Goal: Feedback & Contribution: Submit feedback/report problem

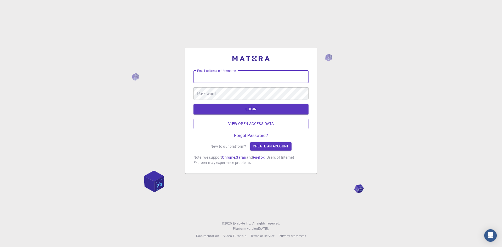
click at [231, 75] on input "Email address or Username" at bounding box center [250, 77] width 115 height 13
type input "arumugam"
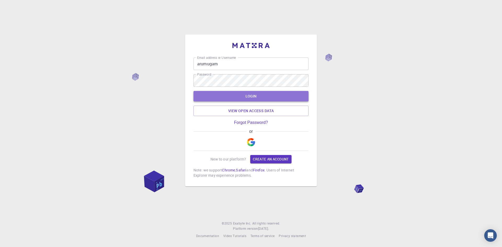
click at [245, 95] on button "LOGIN" at bounding box center [250, 96] width 115 height 10
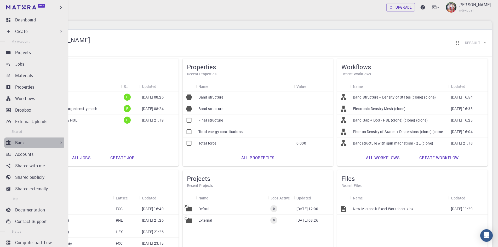
click at [26, 142] on div "Bank" at bounding box center [39, 142] width 49 height 6
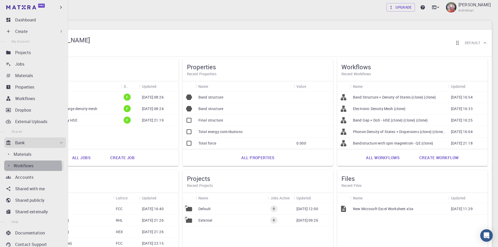
click at [27, 167] on p "Workflows" at bounding box center [24, 165] width 20 height 6
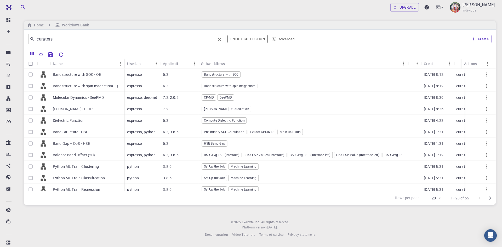
click at [55, 39] on input "curators" at bounding box center [124, 38] width 181 height 7
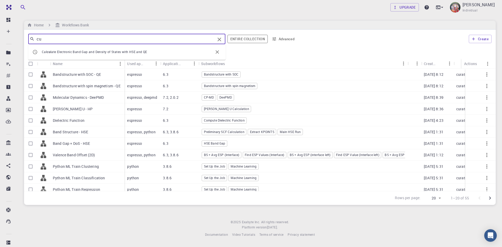
type input "c"
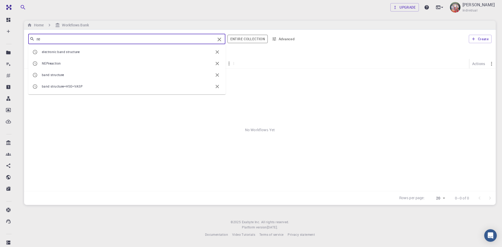
type input "r"
type input "p"
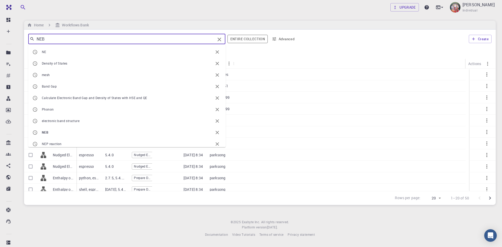
type input "NEB"
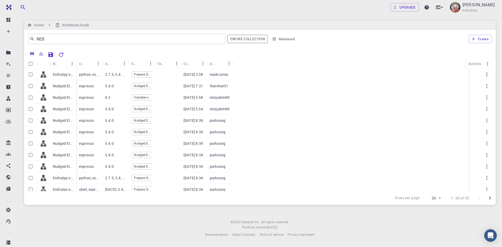
click at [246, 56] on div at bounding box center [278, 53] width 425 height 9
click at [77, 59] on div "Used application" at bounding box center [89, 64] width 26 height 10
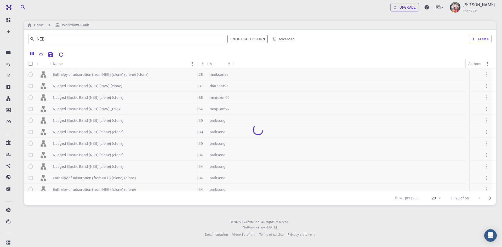
drag, startPoint x: 75, startPoint y: 60, endPoint x: 196, endPoint y: 71, distance: 120.9
click at [196, 71] on div "Name Used application Application Version Subworkflows Tags Created Account Act…" at bounding box center [259, 125] width 471 height 132
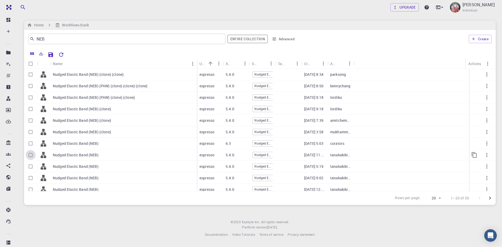
click at [32, 155] on input "Select row" at bounding box center [31, 155] width 10 height 10
checkbox input "true"
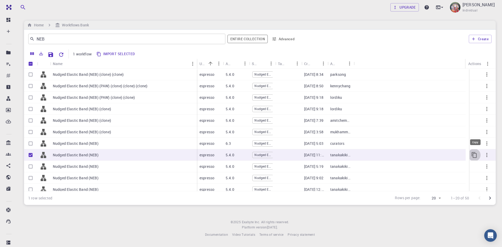
click at [471, 154] on icon "Copy" at bounding box center [474, 155] width 6 height 6
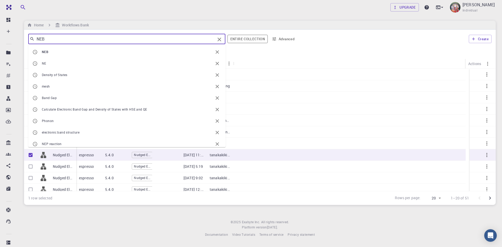
click at [53, 41] on input "NEB" at bounding box center [124, 38] width 181 height 7
type input "NEB"
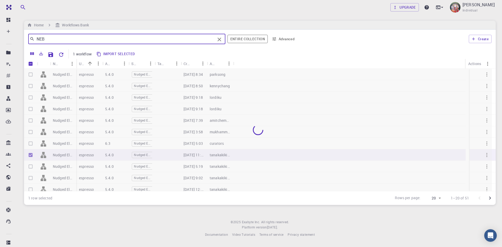
checkbox input "false"
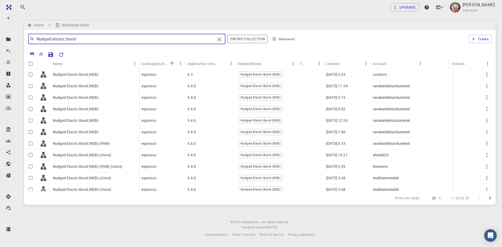
type input "Nudged elastic band"
click at [234, 20] on div "Upgrade [PERSON_NAME] Individual Home Workflows Bank Nudged elastic band ​ Enti…" at bounding box center [260, 123] width 484 height 246
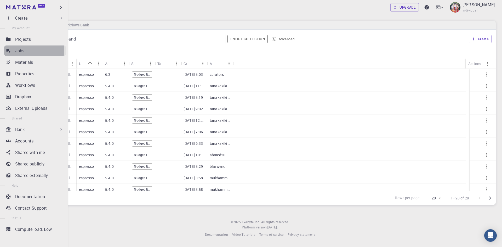
click at [22, 50] on p "Jobs" at bounding box center [19, 51] width 9 height 6
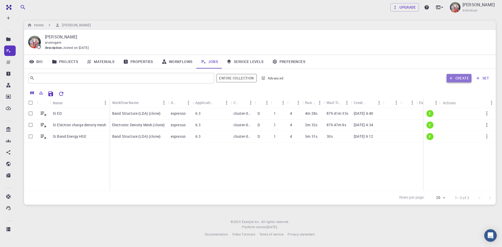
click at [458, 79] on button "Create" at bounding box center [458, 78] width 25 height 8
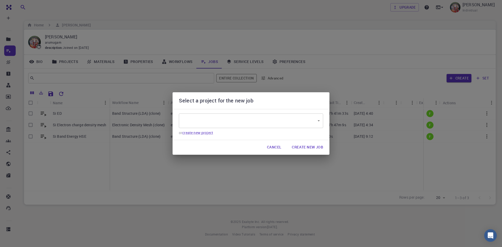
type input "tyq4HX7zEXskbFDnY"
click at [273, 147] on button "Cancel" at bounding box center [274, 147] width 23 height 10
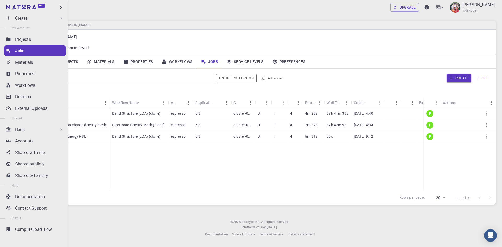
click at [23, 16] on p "Create" at bounding box center [21, 18] width 12 height 6
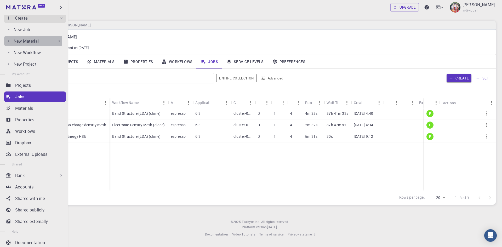
click at [27, 39] on p "New Material" at bounding box center [26, 41] width 25 height 6
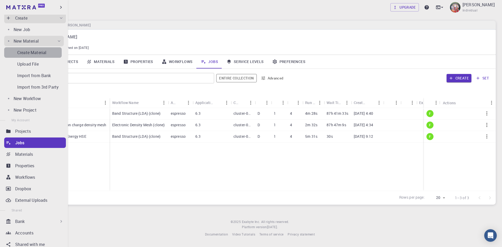
click at [34, 52] on p "Create Material" at bounding box center [31, 52] width 29 height 6
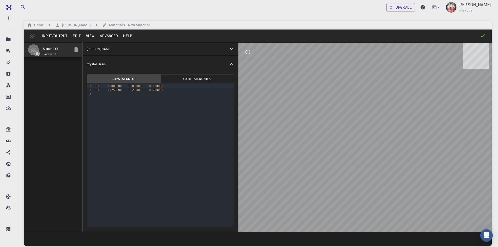
click at [105, 37] on button "Advanced" at bounding box center [108, 36] width 23 height 8
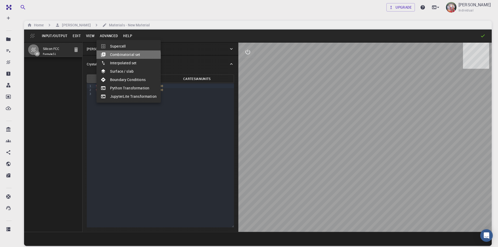
click at [119, 57] on li "Combinatorial set" at bounding box center [128, 54] width 64 height 8
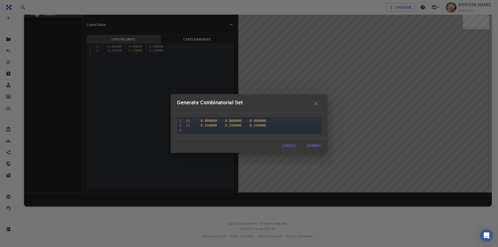
scroll to position [40, 0]
click at [270, 127] on div "Si 0.250000 0.250000 0.250000" at bounding box center [252, 125] width 136 height 5
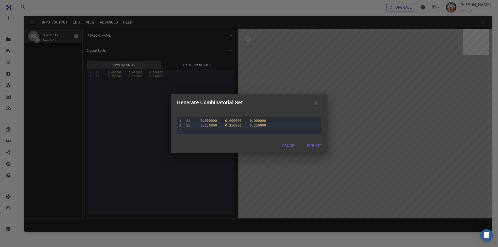
scroll to position [0, 0]
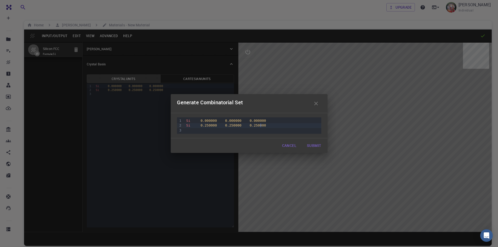
click at [190, 120] on div "Si 0.000000 0.000000 0.000000" at bounding box center [252, 120] width 136 height 5
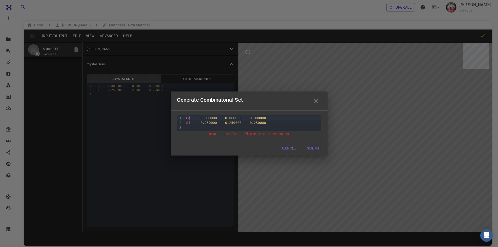
click at [240, 123] on div "Si 0.250000 0.250000 0.250000" at bounding box center [252, 122] width 136 height 5
click at [192, 119] on div "Ge 0.000000 0.000000 0.000000" at bounding box center [252, 118] width 136 height 5
click at [190, 117] on div "Ge 0.000000 0.000000 0.000000" at bounding box center [252, 118] width 136 height 5
click at [201, 120] on div "Ga / C 0.000000 0.000000 0.000000" at bounding box center [252, 118] width 136 height 5
click at [194, 119] on div "Ga / C 0.000000 0.000000 0.000000" at bounding box center [252, 118] width 136 height 5
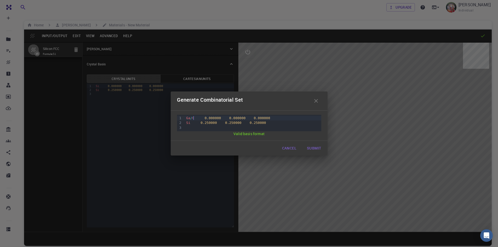
click at [193, 119] on div "Ga / C 0.000000 0.000000 0.000000" at bounding box center [252, 118] width 136 height 5
click at [316, 149] on button "Submit" at bounding box center [313, 148] width 22 height 10
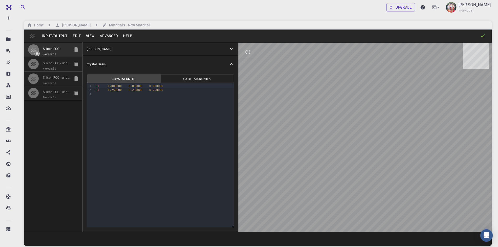
click at [56, 66] on input "Silicon FCC - undefined" at bounding box center [56, 63] width 27 height 6
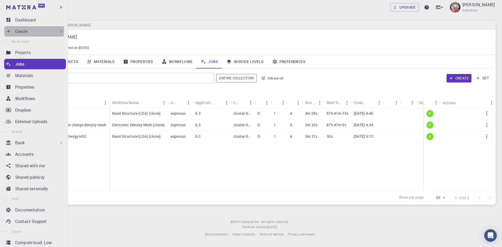
click at [20, 31] on p "Create" at bounding box center [21, 31] width 12 height 6
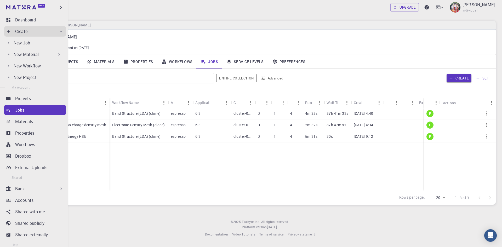
click at [30, 56] on p "New Material" at bounding box center [26, 54] width 25 height 6
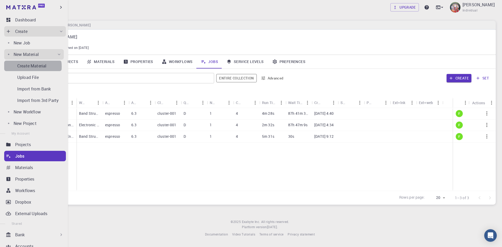
click at [32, 67] on p "Create Material" at bounding box center [31, 66] width 29 height 6
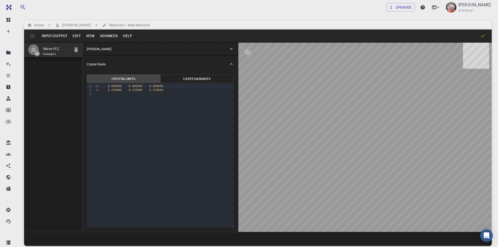
click at [107, 38] on button "Advanced" at bounding box center [108, 36] width 23 height 8
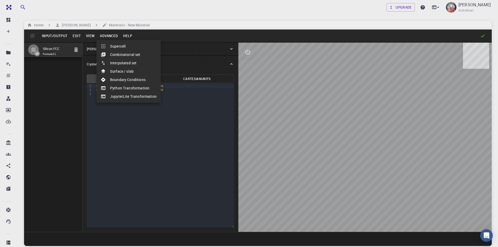
click at [116, 54] on li "Combinatorial set" at bounding box center [128, 54] width 64 height 8
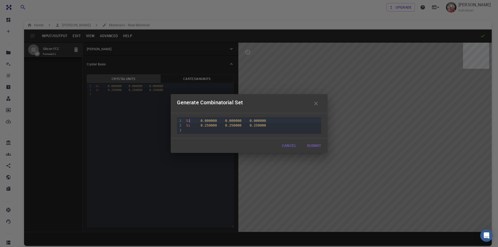
click at [190, 120] on div "Si 0.000000 0.000000 0.000000" at bounding box center [252, 120] width 136 height 5
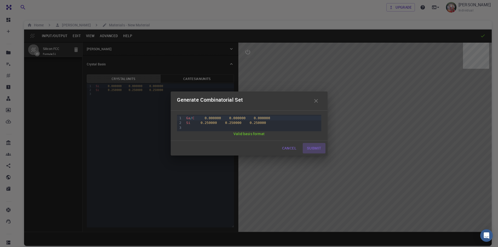
click at [315, 151] on button "Submit" at bounding box center [313, 148] width 22 height 10
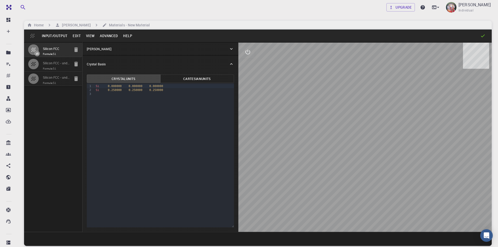
click at [52, 79] on input "Silicon FCC - undefined" at bounding box center [56, 78] width 27 height 6
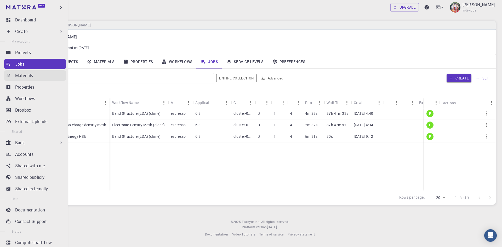
click at [26, 76] on p "Materials" at bounding box center [24, 75] width 18 height 6
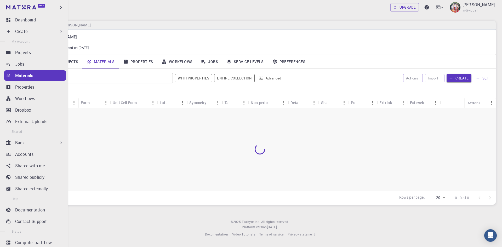
click at [28, 32] on div "Create" at bounding box center [39, 31] width 49 height 6
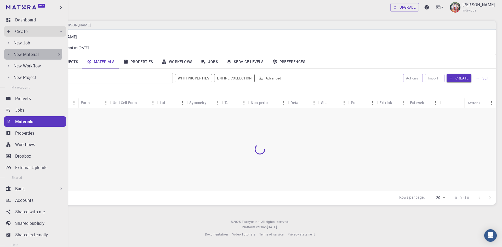
click at [26, 52] on p "New Material" at bounding box center [26, 54] width 25 height 6
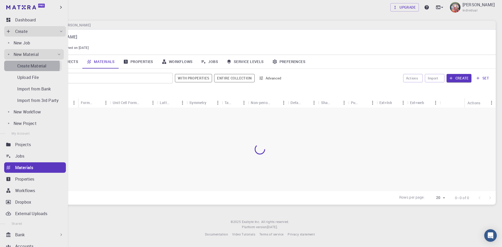
click at [31, 66] on p "Create Material" at bounding box center [31, 66] width 29 height 6
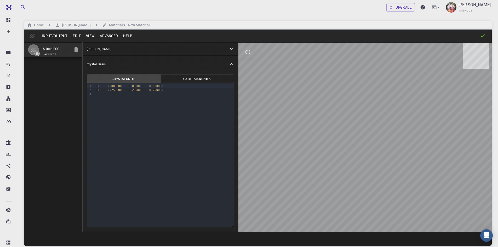
click at [57, 36] on button "Input/Output" at bounding box center [54, 36] width 31 height 8
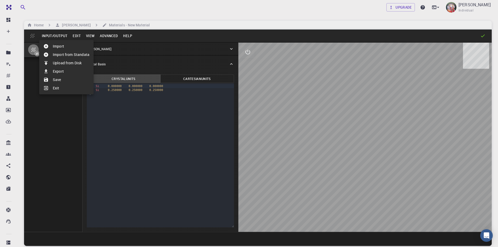
click at [57, 45] on li "Import" at bounding box center [66, 46] width 54 height 8
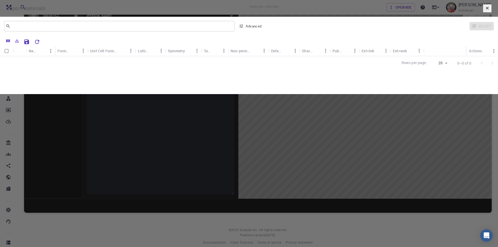
scroll to position [40, 0]
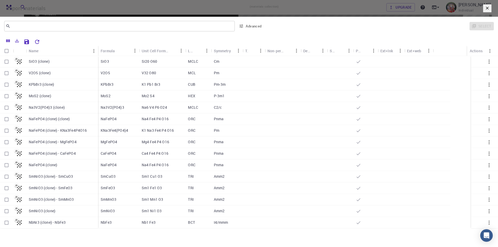
click at [39, 64] on p "SiO3 (clone)" at bounding box center [39, 61] width 21 height 5
checkbox input "true"
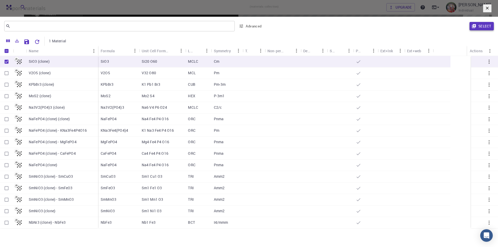
click at [475, 30] on button "Select" at bounding box center [481, 26] width 24 height 8
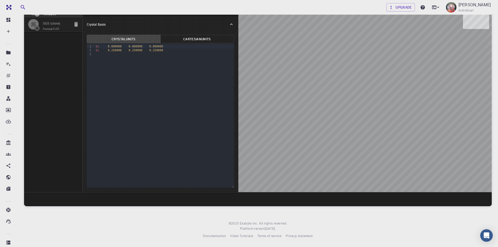
scroll to position [32, 0]
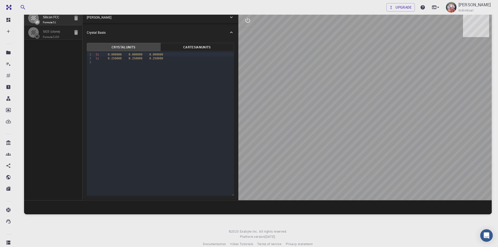
click at [74, 18] on icon "button" at bounding box center [76, 18] width 6 height 6
type input "MCLC"
type input "7.16"
type input "108.02"
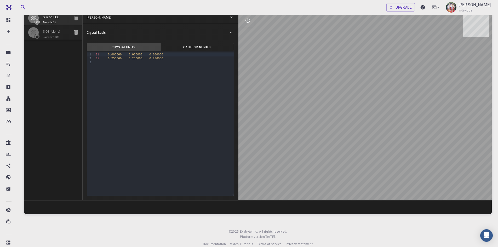
type input "90"
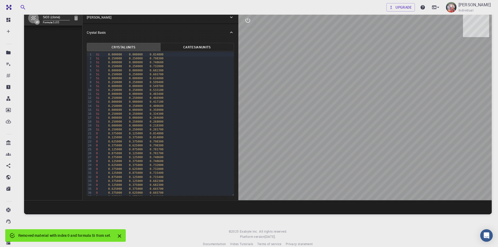
scroll to position [0, 0]
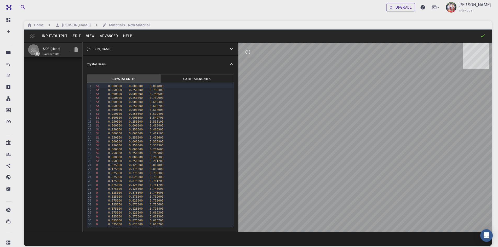
click at [108, 36] on button "Advanced" at bounding box center [108, 36] width 23 height 8
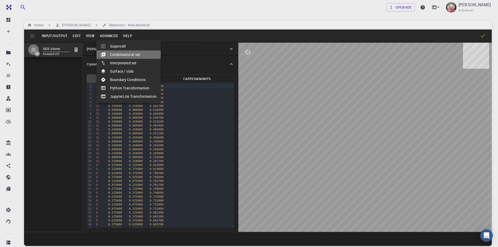
click at [121, 54] on li "Combinatorial set" at bounding box center [128, 54] width 64 height 8
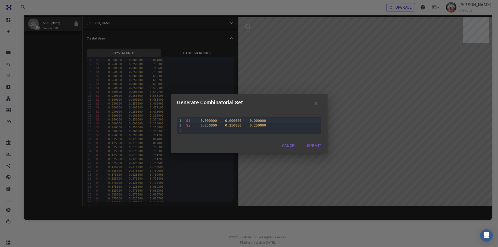
scroll to position [14, 0]
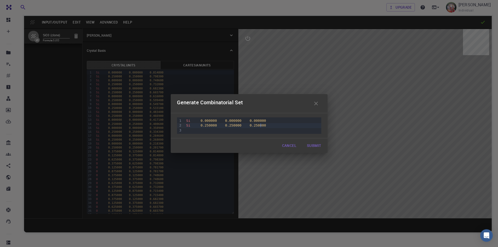
click at [277, 125] on div "Si 0.250000 0.250000 0.250000" at bounding box center [252, 125] width 136 height 5
click at [215, 133] on div "Si 0.000000 0.000000 0.000000 Si 0.250000 0.250000 0.250000" at bounding box center [252, 125] width 136 height 16
click at [316, 103] on icon "button" at bounding box center [316, 104] width 4 height 4
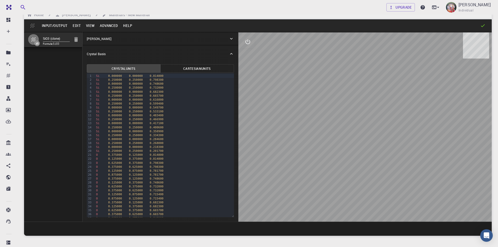
scroll to position [0, 0]
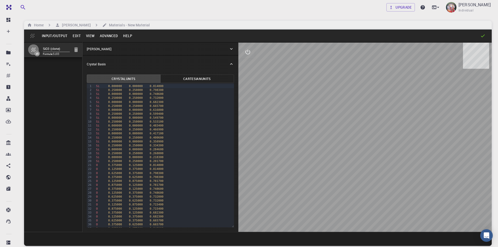
click at [172, 135] on div "Si 0.000000 0.000000 0.417100" at bounding box center [163, 133] width 139 height 4
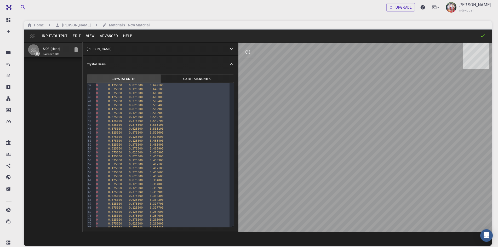
scroll to position [178, 0]
drag, startPoint x: 95, startPoint y: 86, endPoint x: 119, endPoint y: 249, distance: 164.7
click at [119, 247] on html "Free Dashboard Create New Job New Material Create Material Upload File Import f…" at bounding box center [249, 143] width 498 height 287
copy div "Si 0.000000 0.000000 0.814800 Si 0.250000 0.250000 0.798300 Si 0.000000 0.00000…"
click at [106, 37] on button "Advanced" at bounding box center [108, 36] width 23 height 8
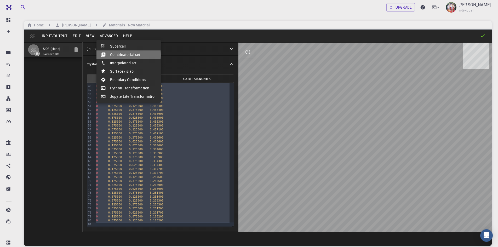
click at [114, 55] on li "Combinatorial set" at bounding box center [128, 54] width 64 height 8
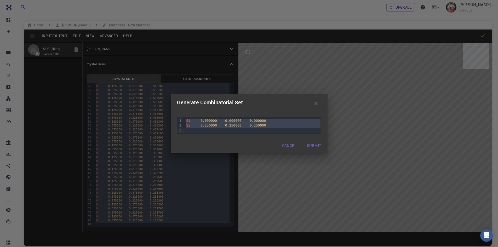
drag, startPoint x: 187, startPoint y: 121, endPoint x: 299, endPoint y: 162, distance: 119.4
click at [299, 162] on div "Generate Combinatorial Set 9 1 2 3 › Si 0.000000 0.000000 0.000000 Si 0.250000 …" at bounding box center [249, 123] width 498 height 247
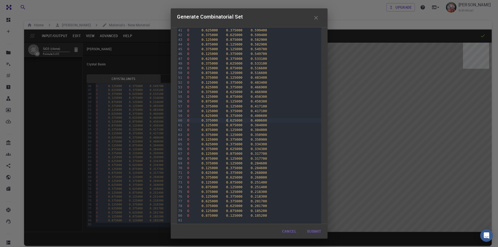
click at [228, 121] on span "0.625000" at bounding box center [234, 120] width 16 height 4
click at [202, 75] on span "0.875000" at bounding box center [209, 73] width 16 height 4
click at [219, 104] on div "O 0.375000 0.125000 0.417100" at bounding box center [253, 106] width 136 height 5
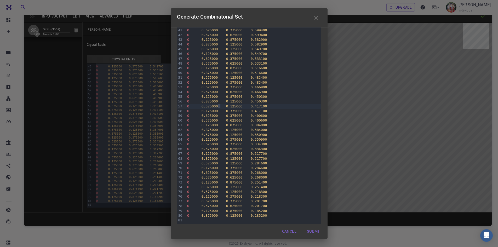
scroll to position [0, 0]
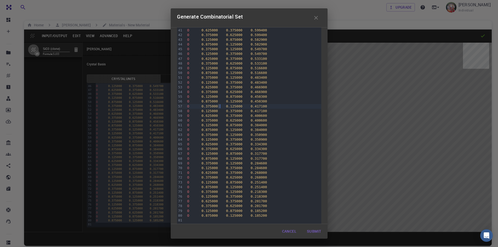
click at [328, 165] on div "Generate Combinatorial Set 99 1 2 3 4 5 6 7 8 9 10 11 12 13 14 15 16 17 18 19 2…" at bounding box center [249, 123] width 498 height 247
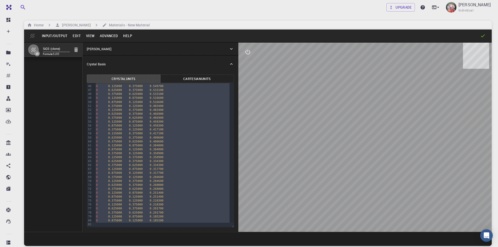
click at [107, 35] on button "Advanced" at bounding box center [108, 36] width 23 height 8
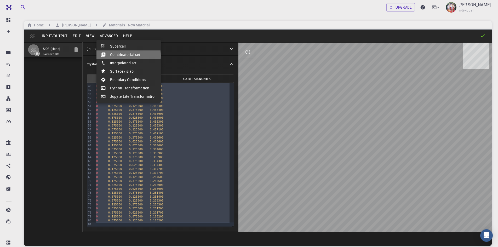
click at [119, 55] on li "Combinatorial set" at bounding box center [128, 54] width 64 height 8
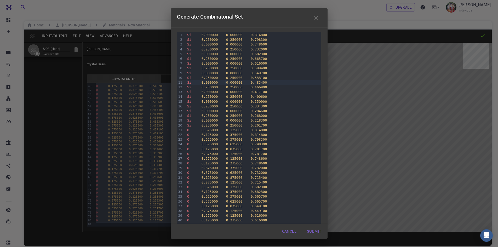
click at [226, 83] on span "0.000000" at bounding box center [234, 82] width 16 height 4
click at [190, 36] on span "Si" at bounding box center [189, 35] width 4 height 4
click at [285, 89] on div "Si 0.250000 0.250000 0.466900" at bounding box center [253, 87] width 136 height 5
click at [313, 230] on button "Submit" at bounding box center [313, 231] width 22 height 10
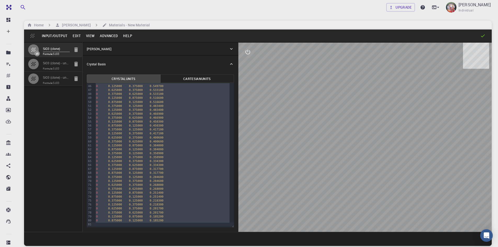
click at [50, 67] on span "Formula: SiO3" at bounding box center [56, 69] width 27 height 4
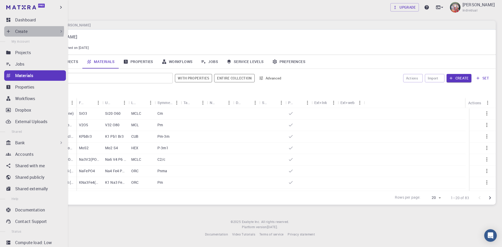
click at [26, 30] on p "Create" at bounding box center [21, 31] width 12 height 6
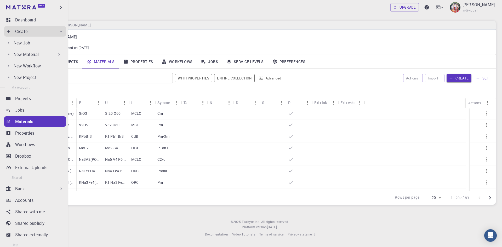
click at [25, 55] on p "New Material" at bounding box center [26, 54] width 25 height 6
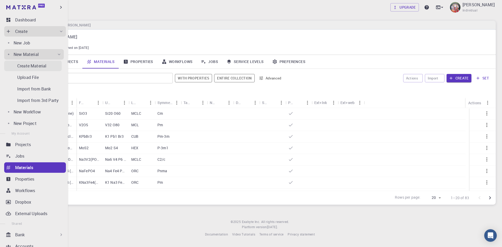
click at [32, 65] on p "Create Material" at bounding box center [31, 66] width 29 height 6
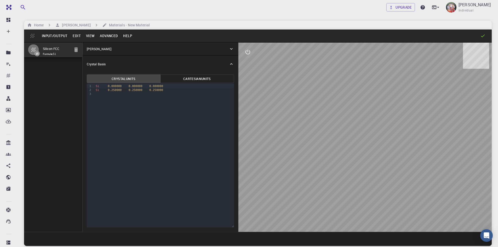
click at [113, 36] on button "Advanced" at bounding box center [108, 36] width 23 height 8
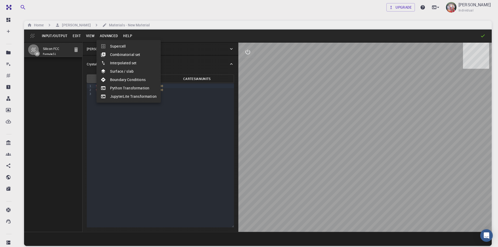
click at [59, 35] on div at bounding box center [249, 123] width 498 height 247
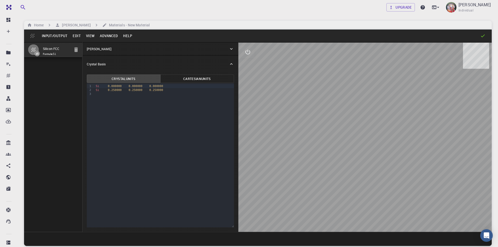
click at [59, 37] on button "Input/Output" at bounding box center [54, 36] width 31 height 8
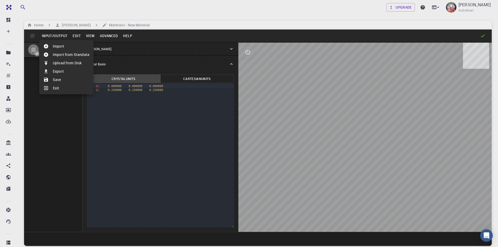
click at [60, 45] on li "Import" at bounding box center [66, 46] width 54 height 8
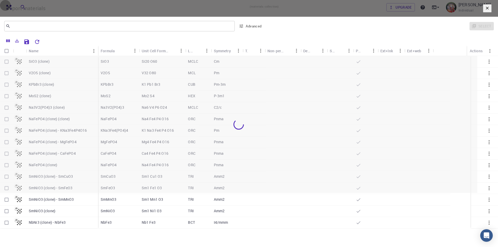
click at [485, 10] on icon "button" at bounding box center [487, 8] width 5 height 5
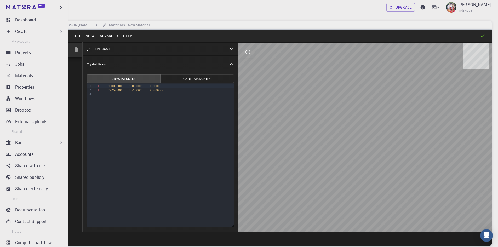
click at [32, 144] on div "Bank" at bounding box center [39, 142] width 49 height 6
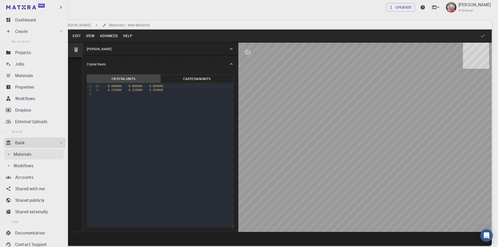
click at [34, 155] on div "Materials" at bounding box center [39, 154] width 50 height 6
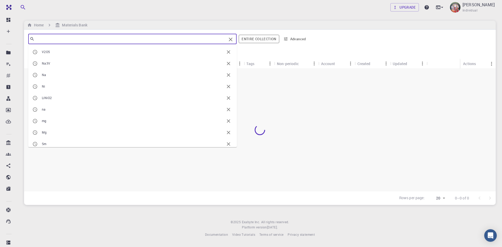
click at [79, 40] on input "text" at bounding box center [130, 38] width 192 height 7
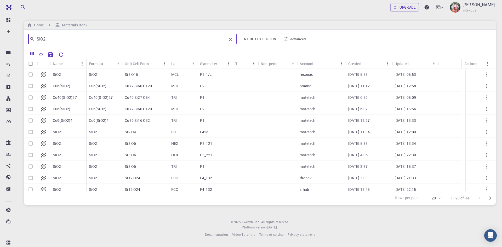
type input "SiO2"
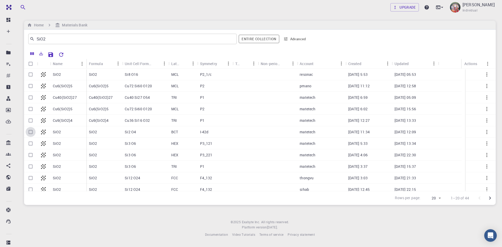
click at [31, 130] on input "Select row" at bounding box center [31, 132] width 10 height 10
checkbox input "true"
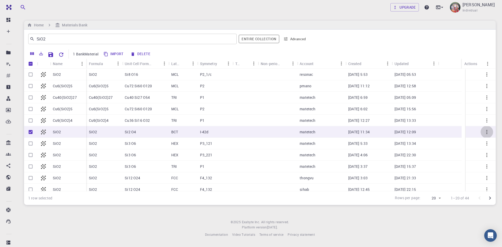
click at [483, 132] on icon "button" at bounding box center [486, 132] width 6 height 6
click at [32, 133] on div at bounding box center [251, 123] width 502 height 247
click at [29, 133] on input "Unselect row" at bounding box center [31, 132] width 10 height 10
checkbox input "false"
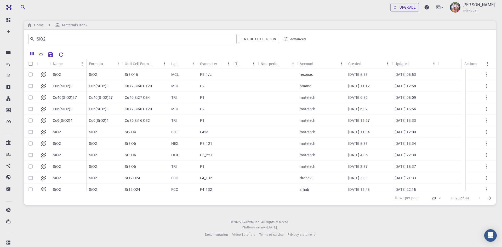
click at [59, 131] on p "SiO2" at bounding box center [57, 131] width 8 height 5
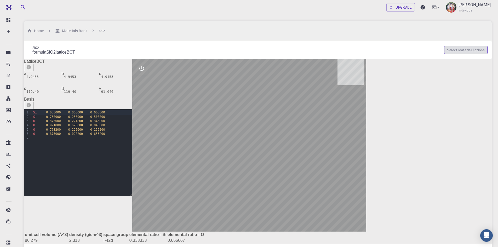
click at [458, 46] on button "Select Material Actions" at bounding box center [465, 50] width 43 height 8
click at [460, 54] on span "Copy To My Account" at bounding box center [467, 56] width 38 height 4
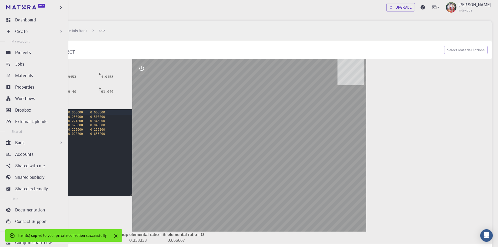
click at [25, 30] on p "Create" at bounding box center [21, 31] width 12 height 6
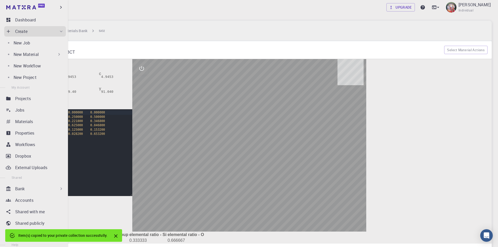
click at [30, 55] on p "New Material" at bounding box center [26, 54] width 25 height 6
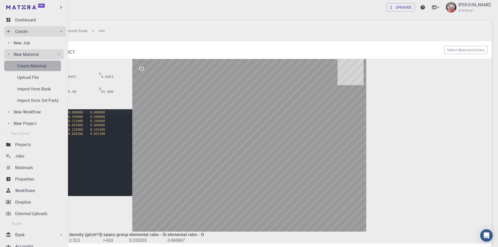
click at [32, 66] on p "Create Material" at bounding box center [31, 66] width 29 height 6
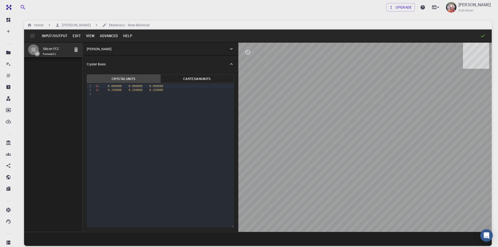
click at [49, 35] on button "Input/Output" at bounding box center [54, 36] width 31 height 8
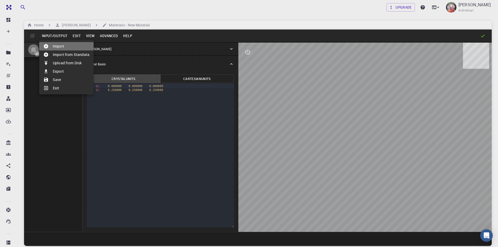
click at [58, 50] on li "Import" at bounding box center [66, 46] width 54 height 8
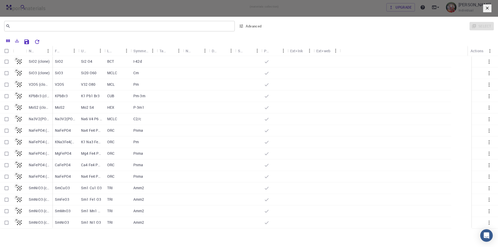
click at [11, 67] on input "Select row" at bounding box center [7, 62] width 10 height 10
checkbox input "true"
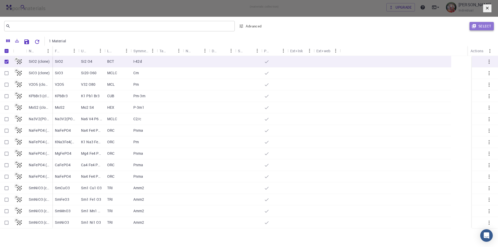
click at [471, 30] on button "Select" at bounding box center [481, 26] width 24 height 8
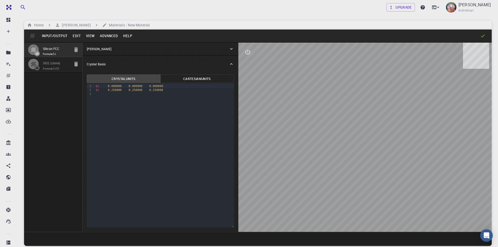
click at [109, 35] on button "Advanced" at bounding box center [108, 36] width 23 height 8
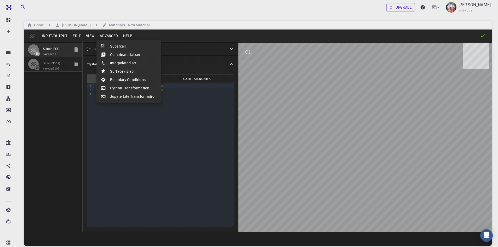
click at [58, 65] on div at bounding box center [249, 123] width 498 height 247
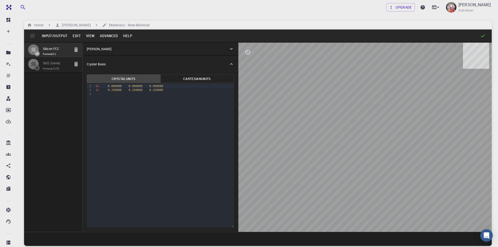
click at [75, 50] on icon "button" at bounding box center [76, 49] width 4 height 5
type input "BCT"
type input "4.945328391225097"
type input "4.945329009091913"
type input "4.945329"
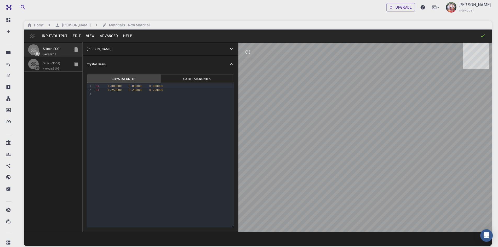
type input "119.40146851852286"
type input "119.40147255237527"
type input "91.03984750986736"
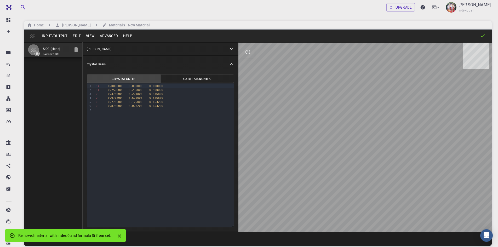
click at [104, 35] on button "Advanced" at bounding box center [108, 36] width 23 height 8
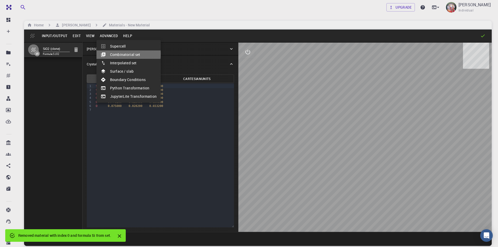
click at [114, 54] on li "Combinatorial set" at bounding box center [128, 54] width 64 height 8
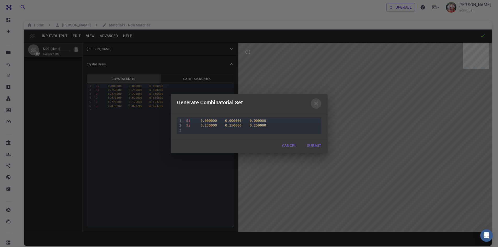
click at [317, 104] on icon "button" at bounding box center [316, 103] width 6 height 6
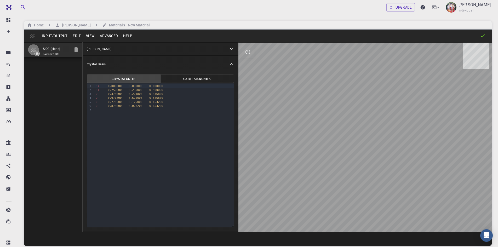
click at [201, 78] on button "Cartesian Units" at bounding box center [197, 78] width 74 height 8
click at [147, 79] on button "Crystal Units" at bounding box center [124, 78] width 74 height 8
click at [48, 48] on input "SiO2 (clone)" at bounding box center [56, 49] width 27 height 6
click at [34, 50] on icon "button" at bounding box center [33, 49] width 6 height 6
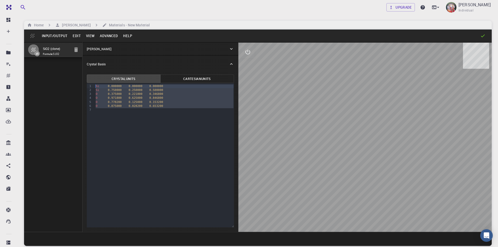
drag, startPoint x: 163, startPoint y: 108, endPoint x: 94, endPoint y: 87, distance: 72.7
click at [94, 87] on div "9 1 2 3 4 5 6 7 › Si 0.000000 0.000000 0.000000 Si 0.750000 0.250000 0.500000 O…" at bounding box center [160, 155] width 147 height 144
click at [104, 36] on button "Advanced" at bounding box center [108, 36] width 23 height 8
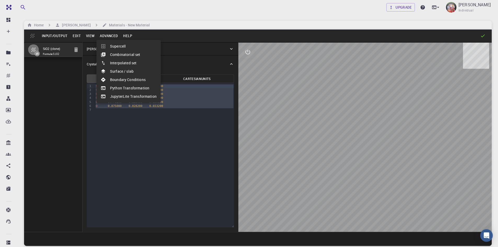
click at [170, 122] on div at bounding box center [249, 123] width 498 height 247
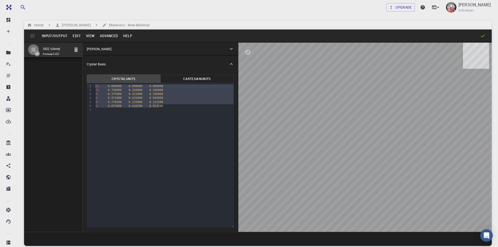
drag, startPoint x: 165, startPoint y: 105, endPoint x: 90, endPoint y: 85, distance: 77.6
click at [90, 85] on div "9 1 2 3 4 5 6 7 › Si 0.000000 0.000000 0.000000 Si 0.750000 0.250000 0.500000 O…" at bounding box center [160, 155] width 147 height 144
copy div "Si 0.000000 0.000000 0.000000 Si 0.750000 0.250000 0.500000 O 0.375000 0.221800…"
click at [108, 37] on button "Advanced" at bounding box center [108, 36] width 23 height 8
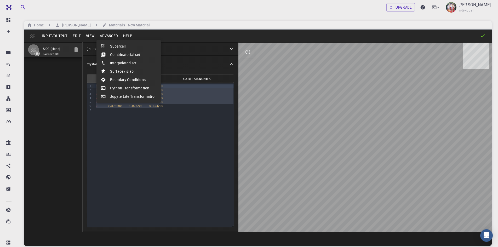
click at [124, 53] on li "Combinatorial set" at bounding box center [128, 54] width 64 height 8
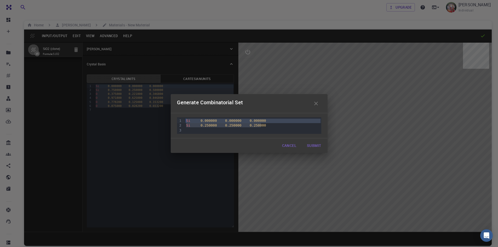
drag, startPoint x: 262, startPoint y: 125, endPoint x: 149, endPoint y: 109, distance: 114.3
click at [149, 109] on div "Generate Combinatorial Set 9 1 2 3 › Si 0.000000 0.000000 0.000000 Si 0.250000 …" at bounding box center [249, 123] width 498 height 247
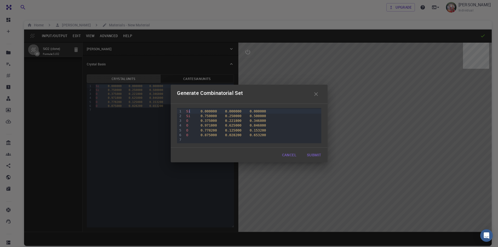
click at [190, 111] on div "Si 0.000000 0.000000 0.000000" at bounding box center [252, 111] width 136 height 5
click at [314, 155] on button "Submit" at bounding box center [313, 155] width 22 height 10
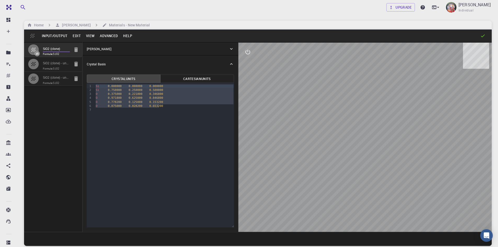
click at [57, 50] on input "SiO2 (clone)" at bounding box center [56, 49] width 27 height 6
click at [42, 63] on div at bounding box center [35, 64] width 15 height 10
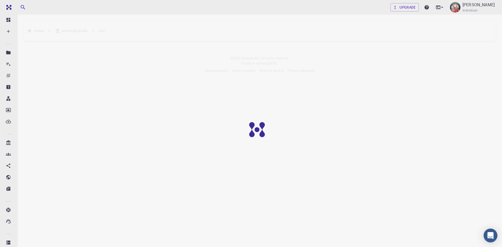
click at [493, 239] on div "Open Intercom Messenger" at bounding box center [490, 236] width 14 height 14
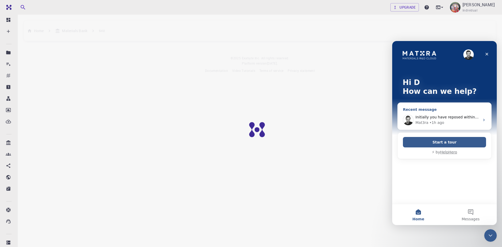
click at [471, 117] on span "Initially you have reposed within a day for questions. But nowdays taking more …" at bounding box center [493, 117] width 156 height 4
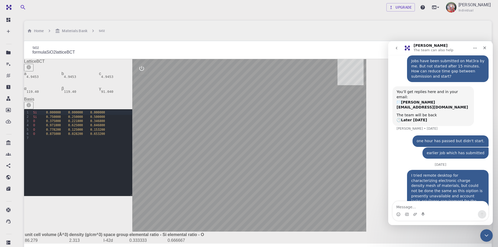
scroll to position [58, 0]
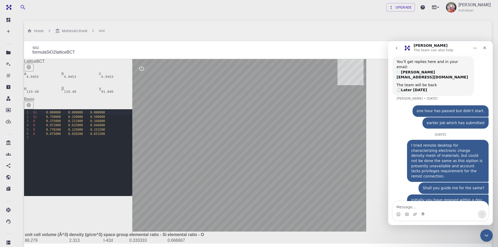
click at [407, 207] on textarea "Message…" at bounding box center [440, 205] width 96 height 9
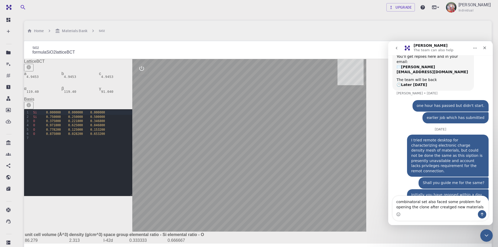
type textarea "combinatoral set also faced some problem for opening the clone after creatged n…"
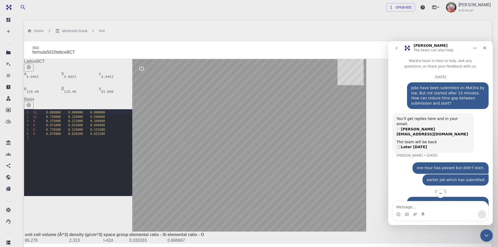
scroll to position [0, 0]
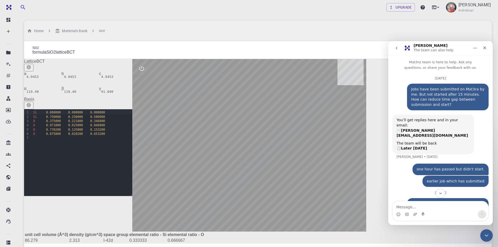
click at [438, 52] on p "The team can also help" at bounding box center [433, 50] width 40 height 5
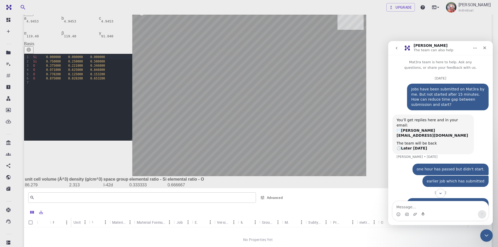
scroll to position [119, 0]
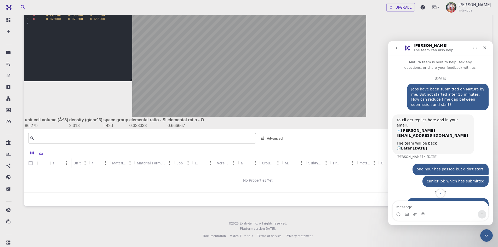
click at [405, 176] on div "earlier job which has submitted D • [DATE]" at bounding box center [440, 184] width 96 height 16
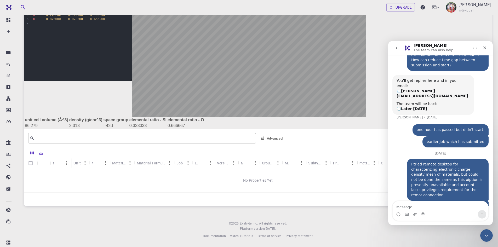
scroll to position [6, 0]
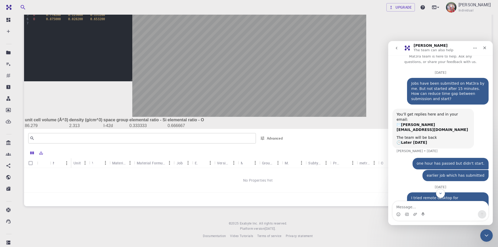
click at [203, 182] on div "No Properties Yet" at bounding box center [257, 180] width 467 height 24
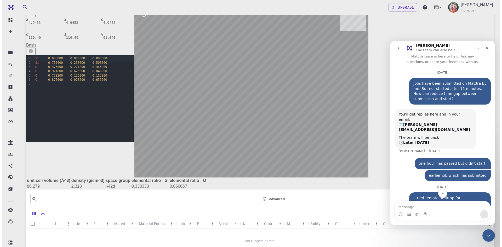
scroll to position [0, 0]
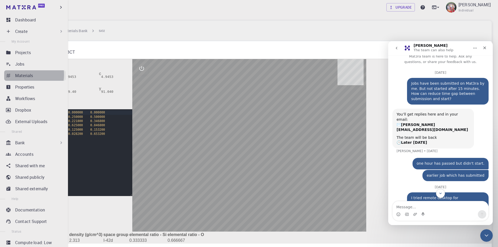
click at [25, 75] on p "Materials" at bounding box center [24, 75] width 18 height 6
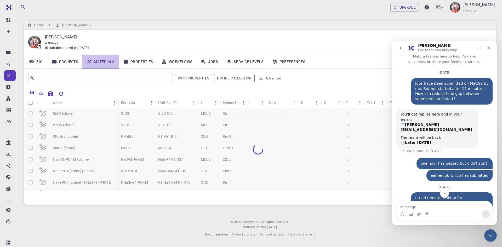
click at [103, 62] on link "Materials" at bounding box center [100, 62] width 37 height 14
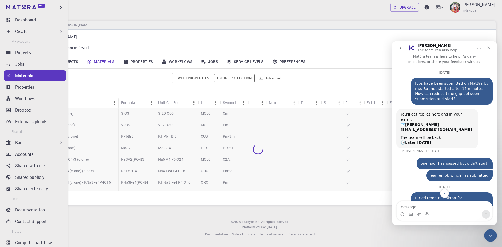
click at [22, 31] on p "Create" at bounding box center [21, 31] width 12 height 6
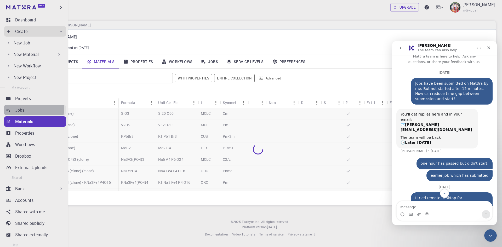
click at [22, 109] on p "Jobs" at bounding box center [19, 110] width 9 height 6
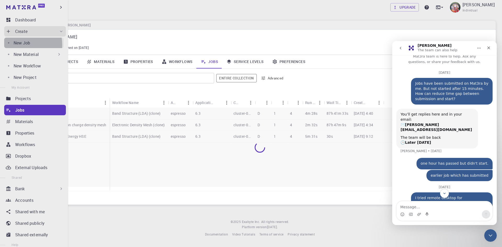
click at [21, 45] on p "New Job" at bounding box center [22, 43] width 16 height 6
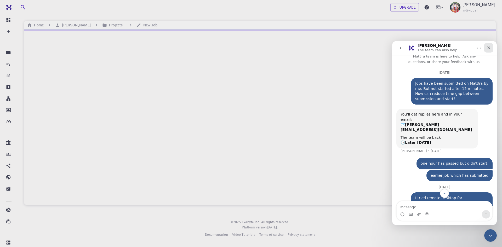
click at [488, 48] on icon "Close" at bounding box center [488, 47] width 3 height 3
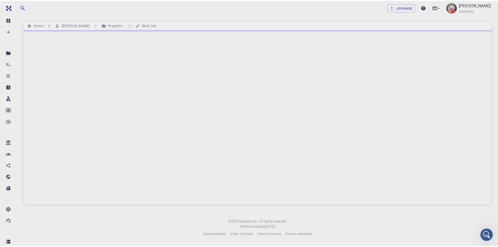
scroll to position [84, 0]
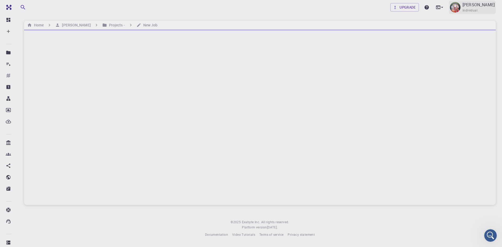
click at [468, 6] on p "[PERSON_NAME]" at bounding box center [478, 5] width 32 height 6
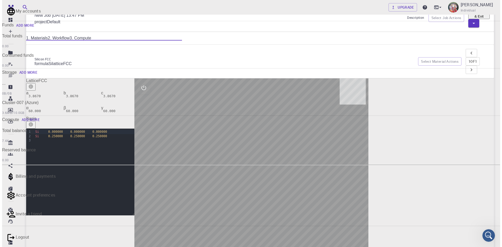
scroll to position [0, 0]
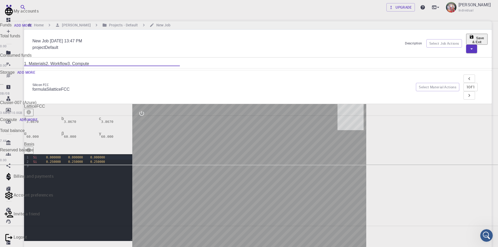
click at [165, 9] on div at bounding box center [249, 123] width 498 height 247
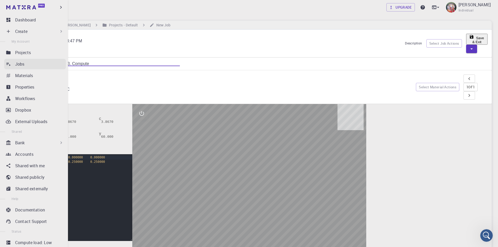
click at [22, 63] on p "Jobs" at bounding box center [19, 64] width 9 height 6
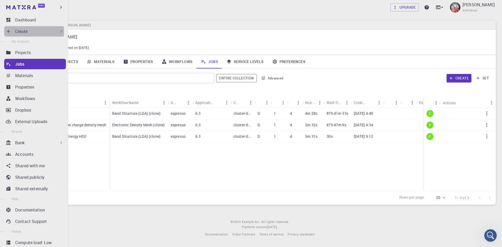
click at [24, 32] on p "Create" at bounding box center [21, 31] width 12 height 6
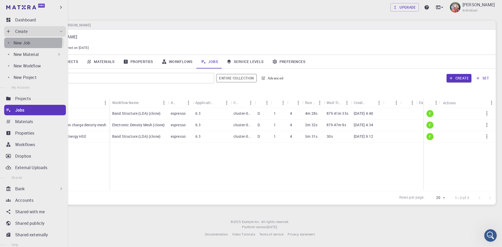
click at [24, 42] on p "New Job" at bounding box center [22, 43] width 16 height 6
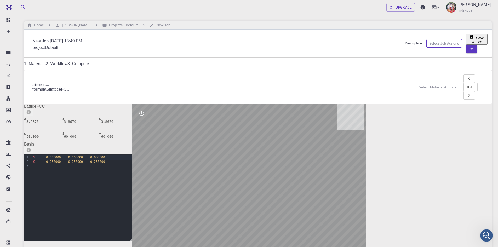
click at [426, 42] on button "Select Job Actions" at bounding box center [444, 43] width 36 height 8
click at [421, 61] on span "Select materials" at bounding box center [433, 61] width 24 height 5
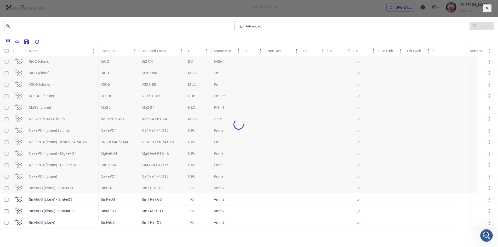
click at [14, 83] on div at bounding box center [238, 124] width 477 height 137
drag, startPoint x: 478, startPoint y: 95, endPoint x: 16, endPoint y: 62, distance: 462.5
click at [10, 43] on icon "Columns" at bounding box center [8, 40] width 5 height 5
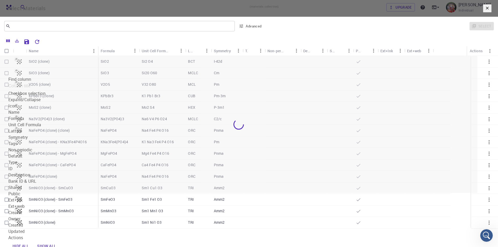
drag, startPoint x: 63, startPoint y: 63, endPoint x: 60, endPoint y: 63, distance: 3.1
click at [63, 46] on div at bounding box center [267, 41] width 451 height 9
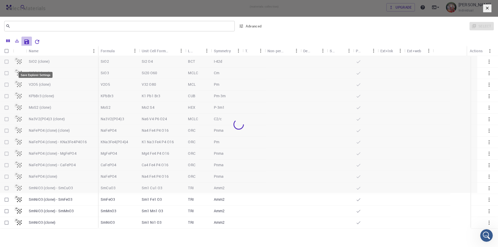
click at [29, 44] on icon "Save Explorer Settings" at bounding box center [26, 41] width 5 height 5
click at [19, 43] on icon "Export" at bounding box center [17, 40] width 5 height 5
click at [79, 46] on div at bounding box center [267, 41] width 452 height 9
click at [15, 95] on div at bounding box center [238, 124] width 477 height 137
click at [15, 93] on div at bounding box center [238, 124] width 477 height 137
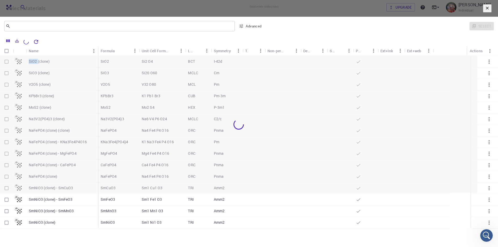
click at [15, 93] on div at bounding box center [238, 124] width 477 height 137
click at [14, 88] on div at bounding box center [238, 124] width 477 height 137
click at [12, 120] on div at bounding box center [238, 124] width 477 height 137
click at [21, 154] on div at bounding box center [238, 124] width 477 height 137
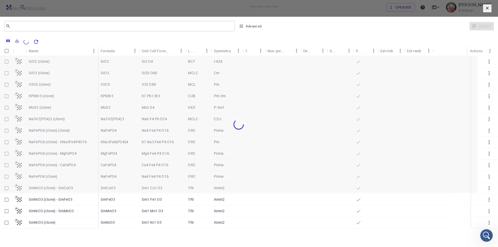
click at [20, 153] on div at bounding box center [238, 124] width 477 height 137
click at [253, 131] on div at bounding box center [238, 124] width 477 height 137
click at [482, 13] on button "button" at bounding box center [486, 8] width 9 height 8
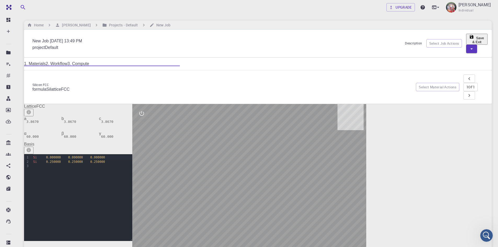
click at [188, 40] on input "New Job [DATE] 13:49 PM" at bounding box center [216, 41] width 368 height 8
click at [429, 41] on button "Select Job Actions" at bounding box center [444, 43] width 36 height 8
click at [422, 59] on span "Select materials" at bounding box center [433, 61] width 24 height 5
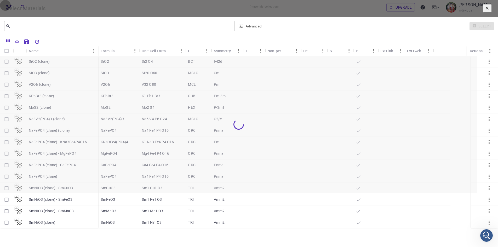
click at [485, 10] on icon "button" at bounding box center [487, 8] width 5 height 5
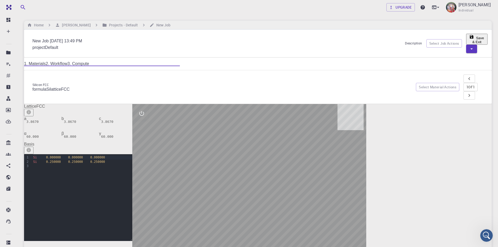
click at [279, 151] on div at bounding box center [249, 190] width 234 height 172
click at [145, 110] on icon "interactive" at bounding box center [141, 113] width 6 height 6
click at [36, 104] on span "Lattice" at bounding box center [30, 106] width 12 height 4
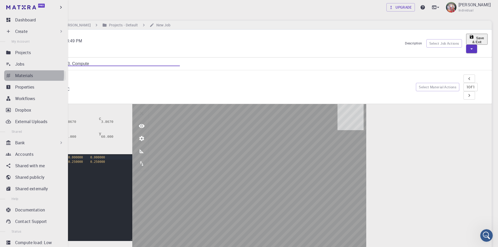
click at [27, 75] on p "Materials" at bounding box center [24, 75] width 18 height 6
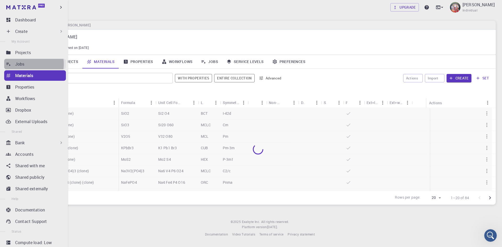
click at [23, 64] on p "Jobs" at bounding box center [19, 64] width 9 height 6
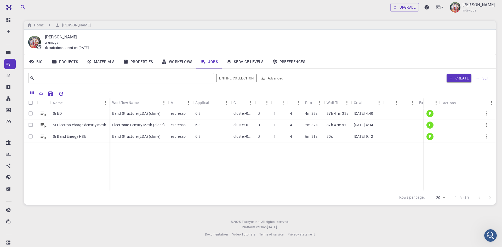
click at [386, 167] on div "Si ED Si Electron charge density mesh Si Band Energy HSE Band Structure (LDA) (…" at bounding box center [275, 149] width 502 height 83
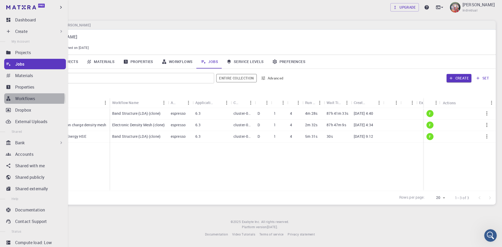
click at [34, 98] on p "Workflows" at bounding box center [25, 98] width 20 height 6
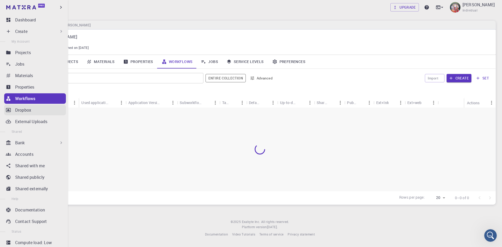
click at [25, 111] on p "Dropbox" at bounding box center [23, 110] width 16 height 6
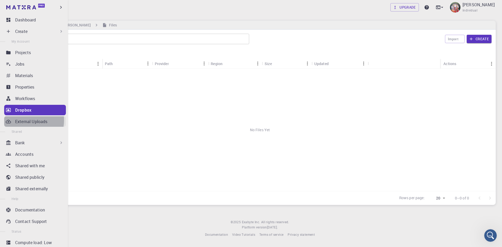
click at [25, 120] on p "External Uploads" at bounding box center [31, 121] width 32 height 6
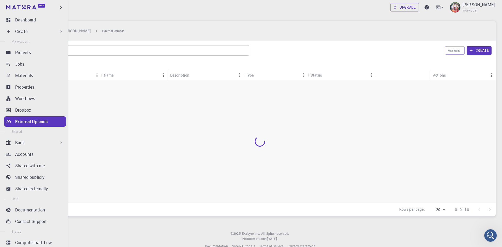
click at [27, 143] on div "Bank" at bounding box center [39, 142] width 49 height 6
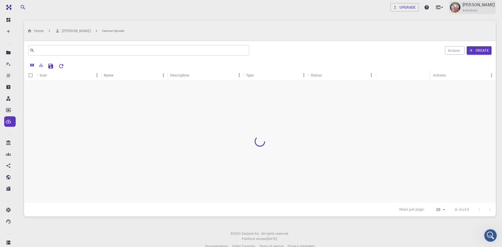
click at [475, 7] on p "[PERSON_NAME]" at bounding box center [478, 5] width 32 height 6
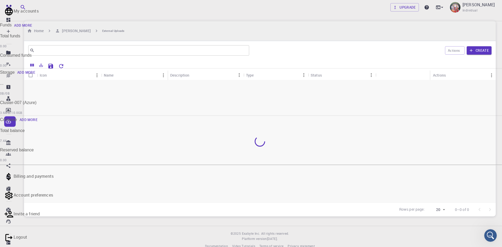
click at [455, 234] on p "Logout" at bounding box center [256, 237] width 484 height 6
